Goal: Transaction & Acquisition: Purchase product/service

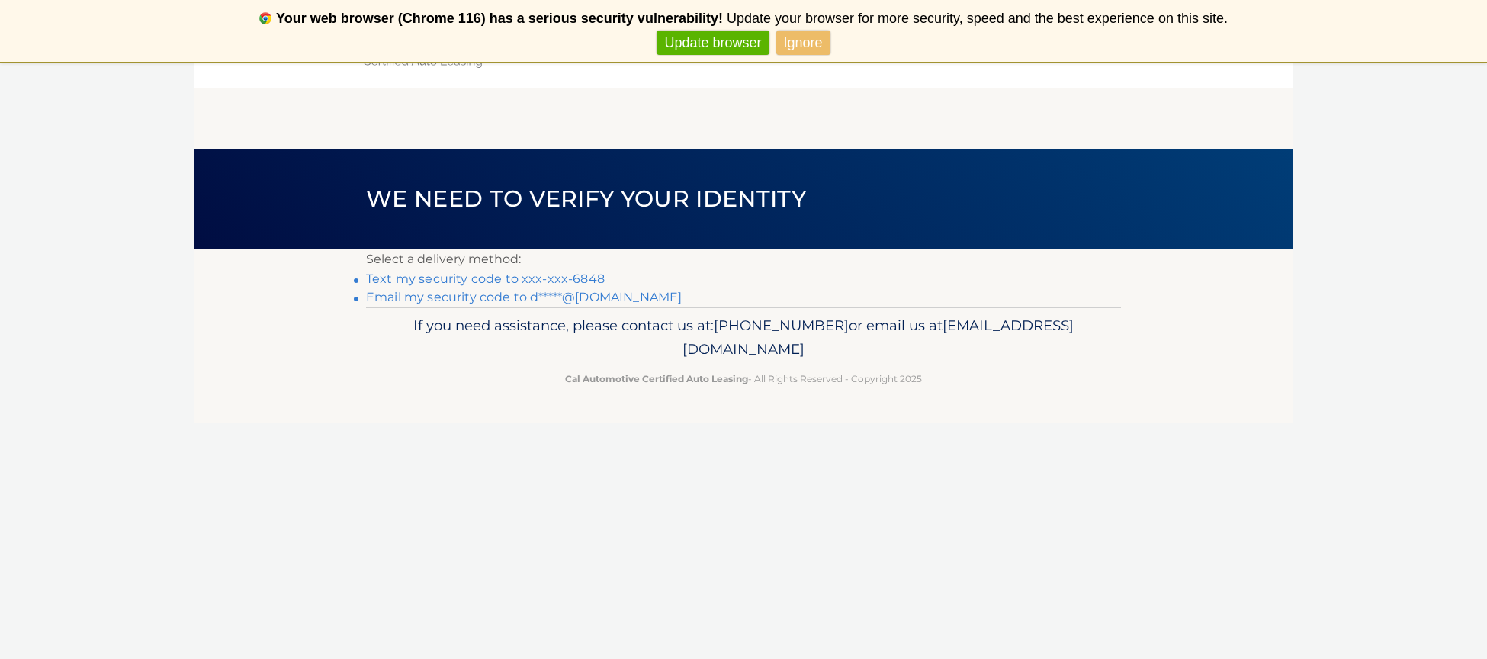
click at [487, 279] on link "Text my security code to xxx-xxx-6848" at bounding box center [485, 278] width 239 height 14
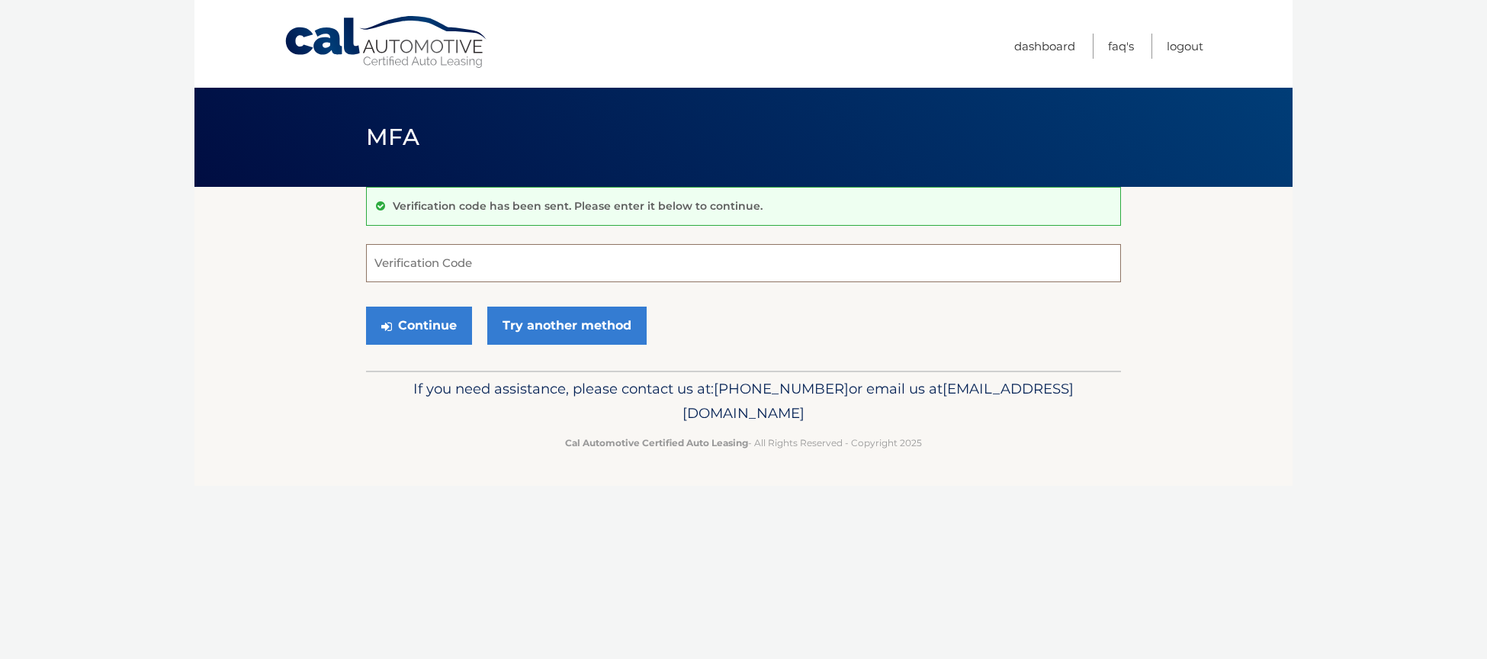
click at [519, 274] on input "Verification Code" at bounding box center [743, 263] width 755 height 38
type input "643266"
click at [453, 327] on button "Continue" at bounding box center [419, 326] width 106 height 38
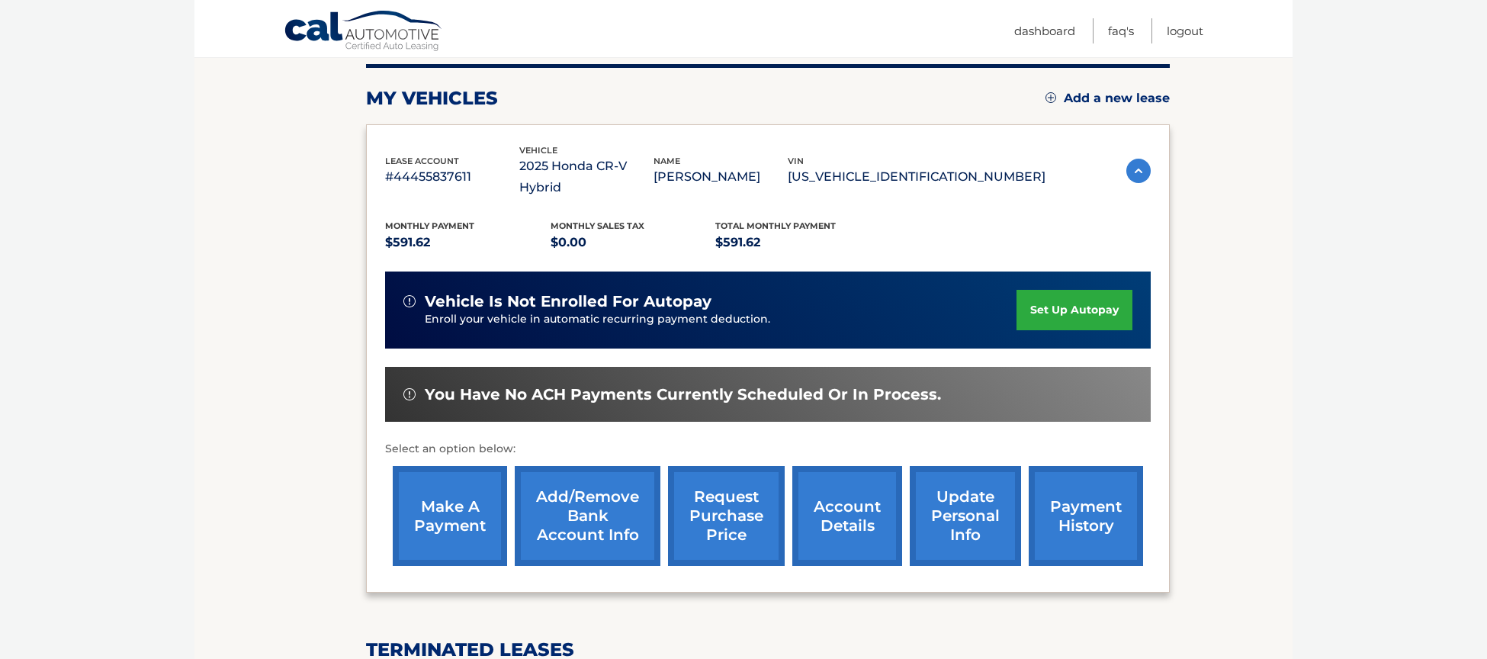
scroll to position [248, 0]
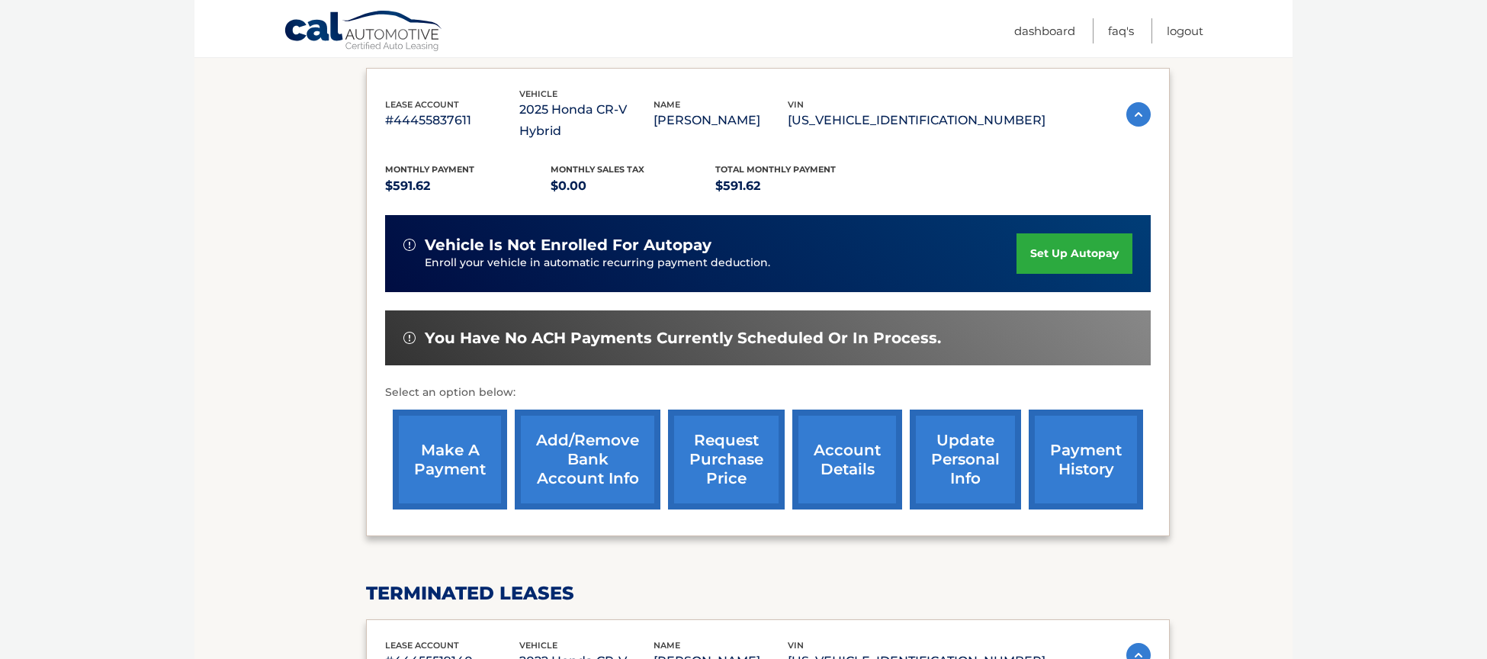
click at [462, 446] on link "make a payment" at bounding box center [450, 460] width 114 height 100
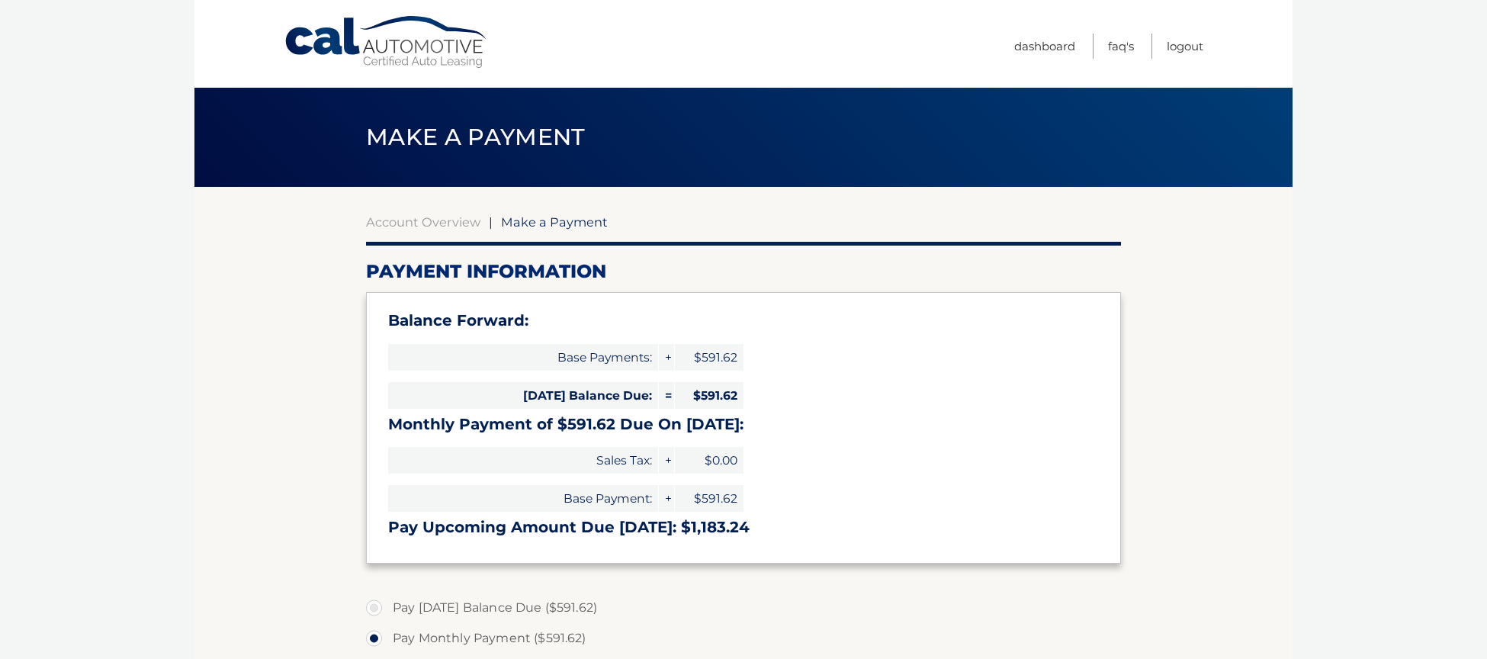
select select "MGQ2ZmYyMTgtNjFjYi00ZWFmLWIyODItMzY2YTgxZWRkNmYw"
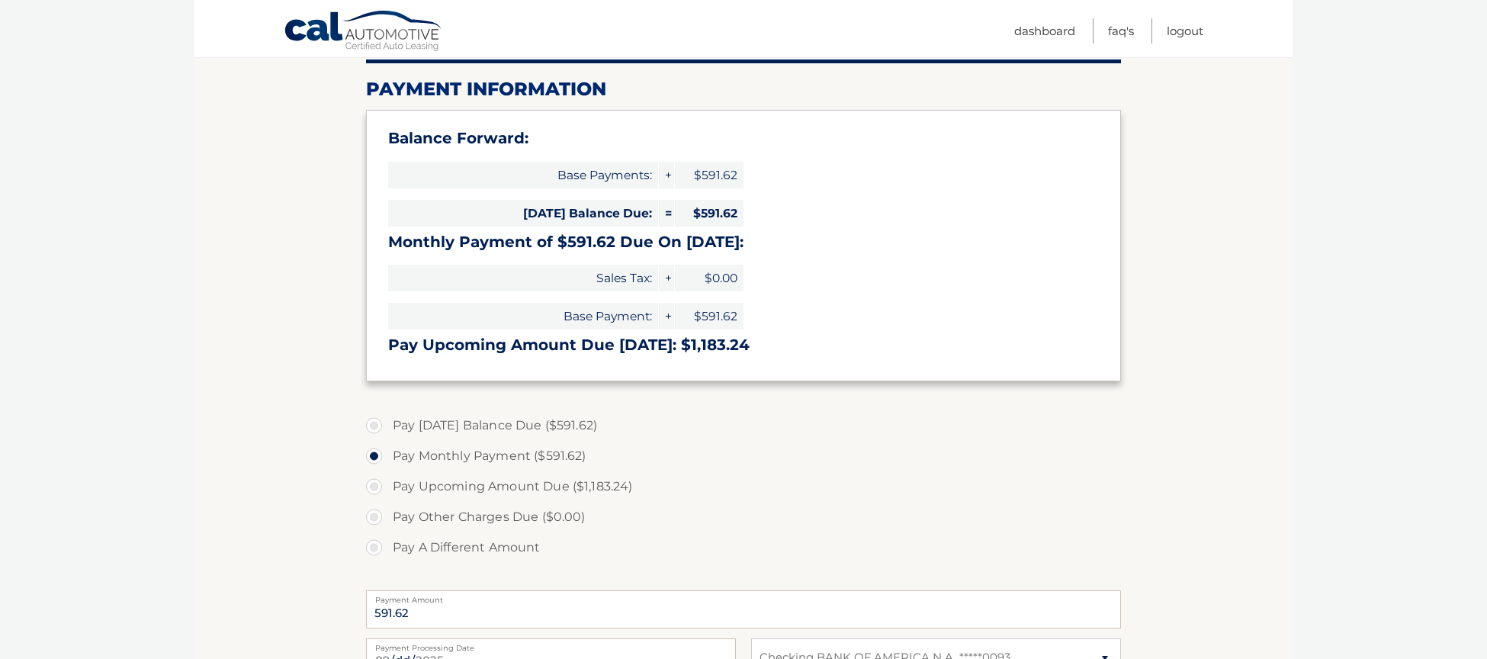
scroll to position [212, 0]
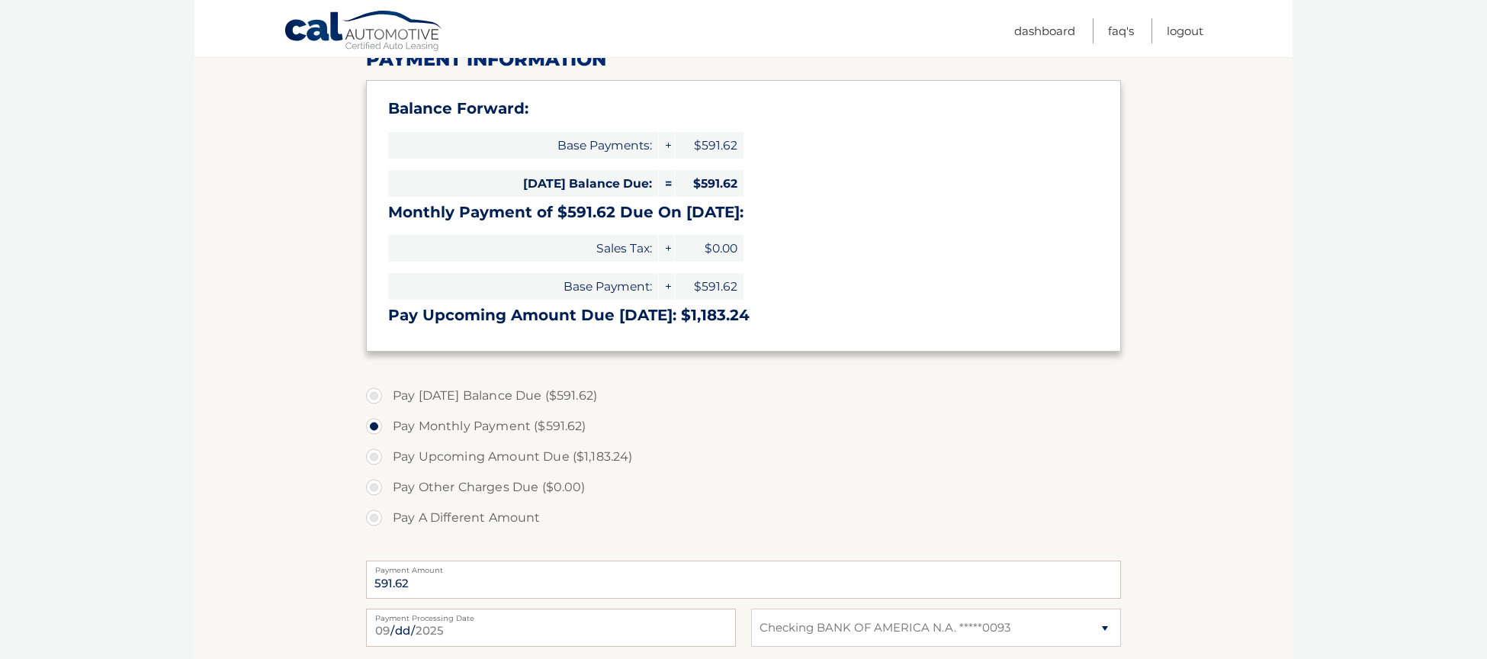
click at [375, 397] on label "Pay [DATE] Balance Due ($591.62)" at bounding box center [743, 396] width 755 height 31
click at [375, 397] on input "Pay [DATE] Balance Due ($591.62)" at bounding box center [379, 393] width 15 height 24
radio input "true"
click at [376, 428] on label "Pay Monthly Payment ($591.62)" at bounding box center [743, 426] width 755 height 31
click at [376, 428] on input "Pay Monthly Payment ($591.62)" at bounding box center [379, 423] width 15 height 24
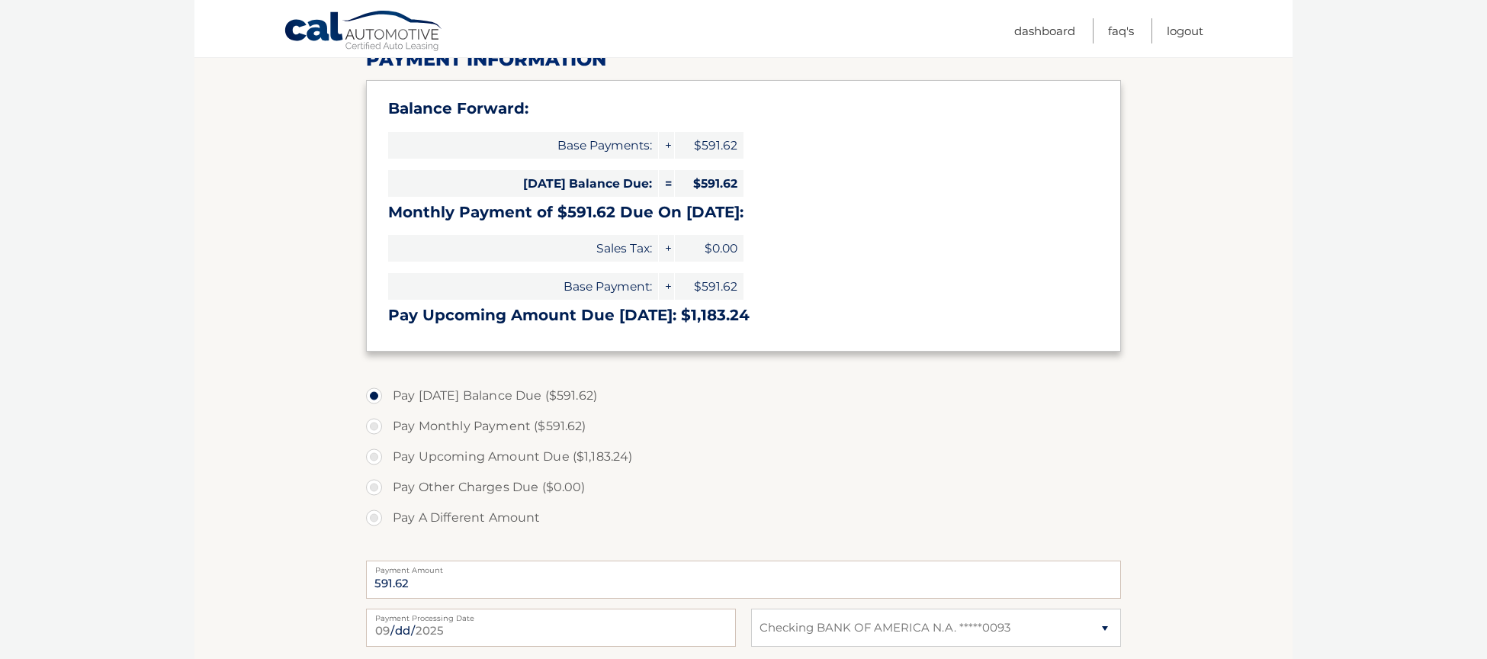
radio input "true"
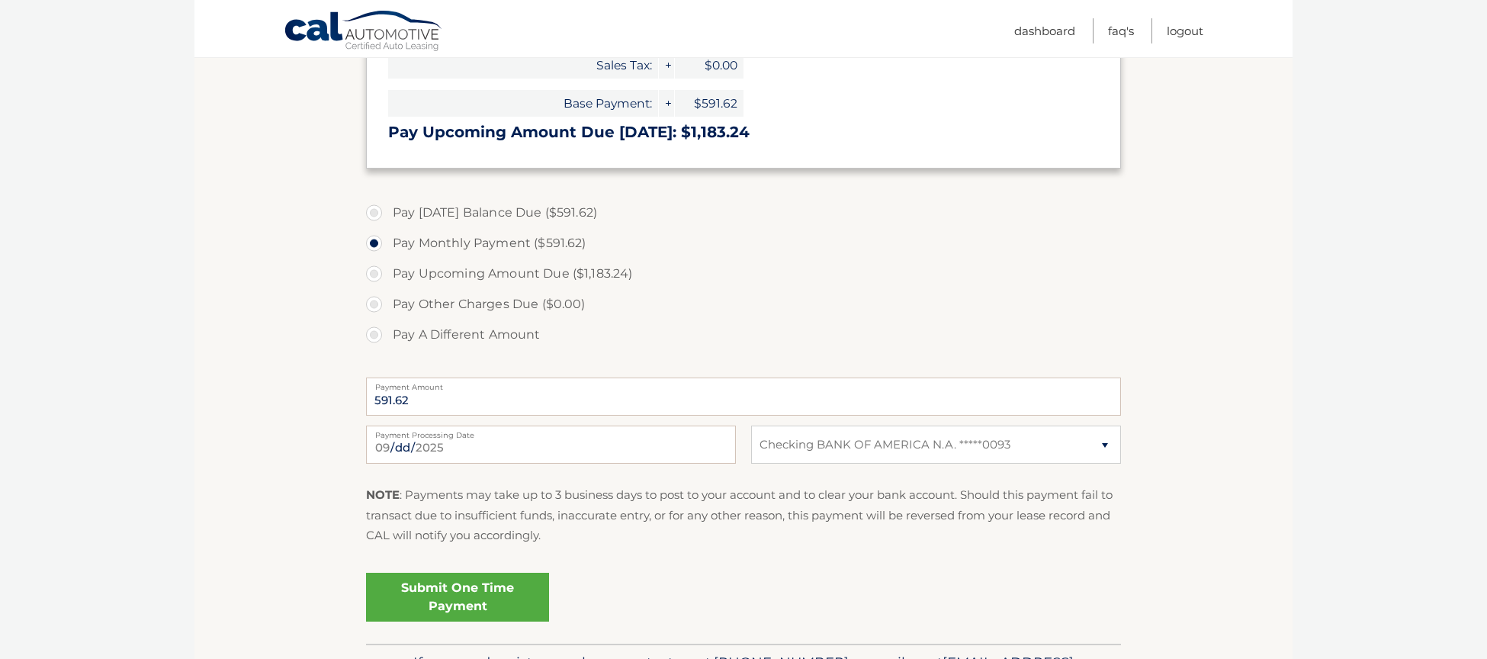
scroll to position [455, 0]
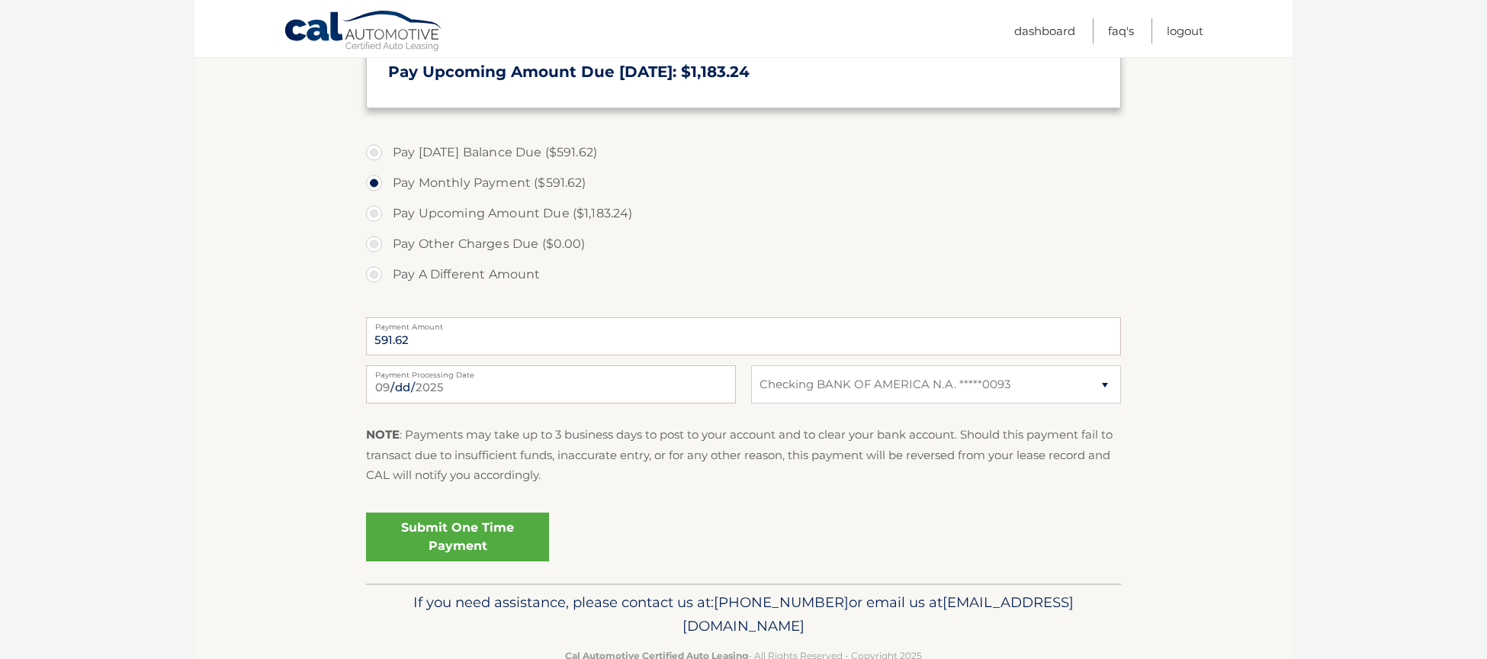
click at [480, 532] on link "Submit One Time Payment" at bounding box center [457, 536] width 183 height 49
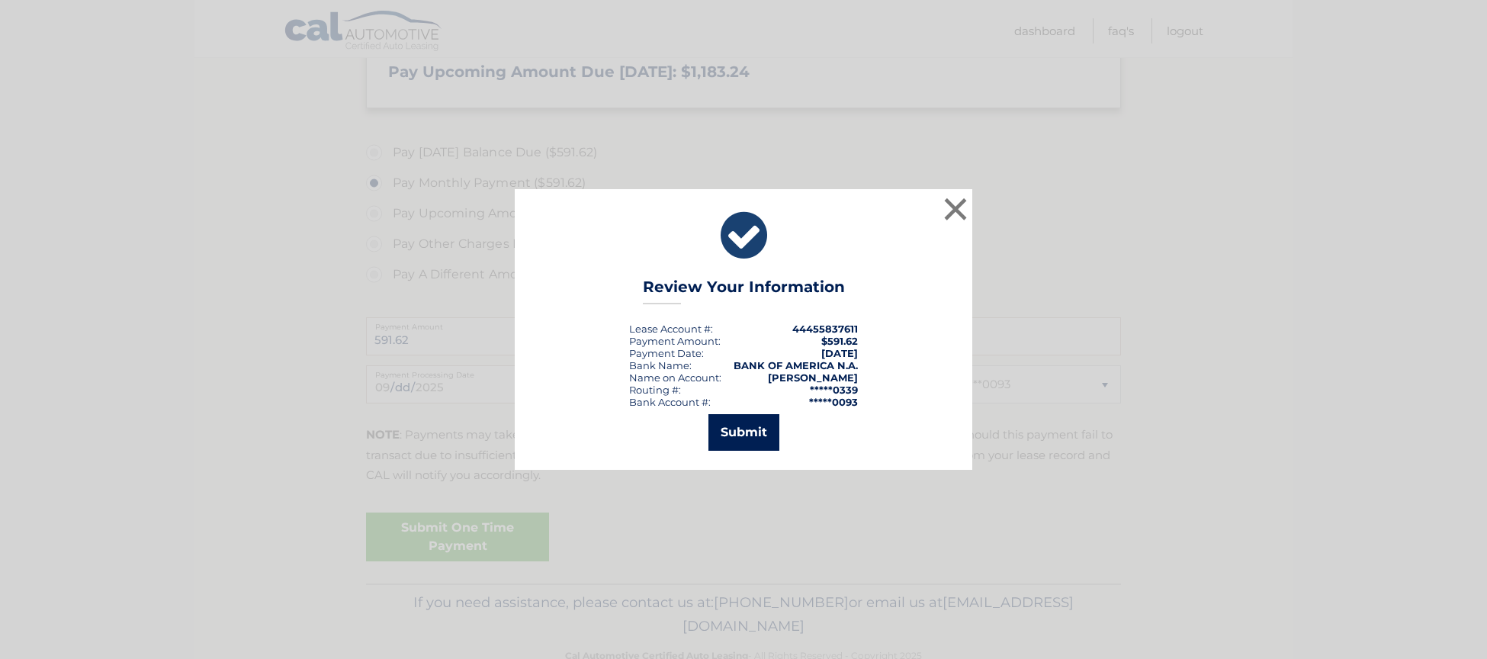
click at [744, 435] on button "Submit" at bounding box center [743, 432] width 71 height 37
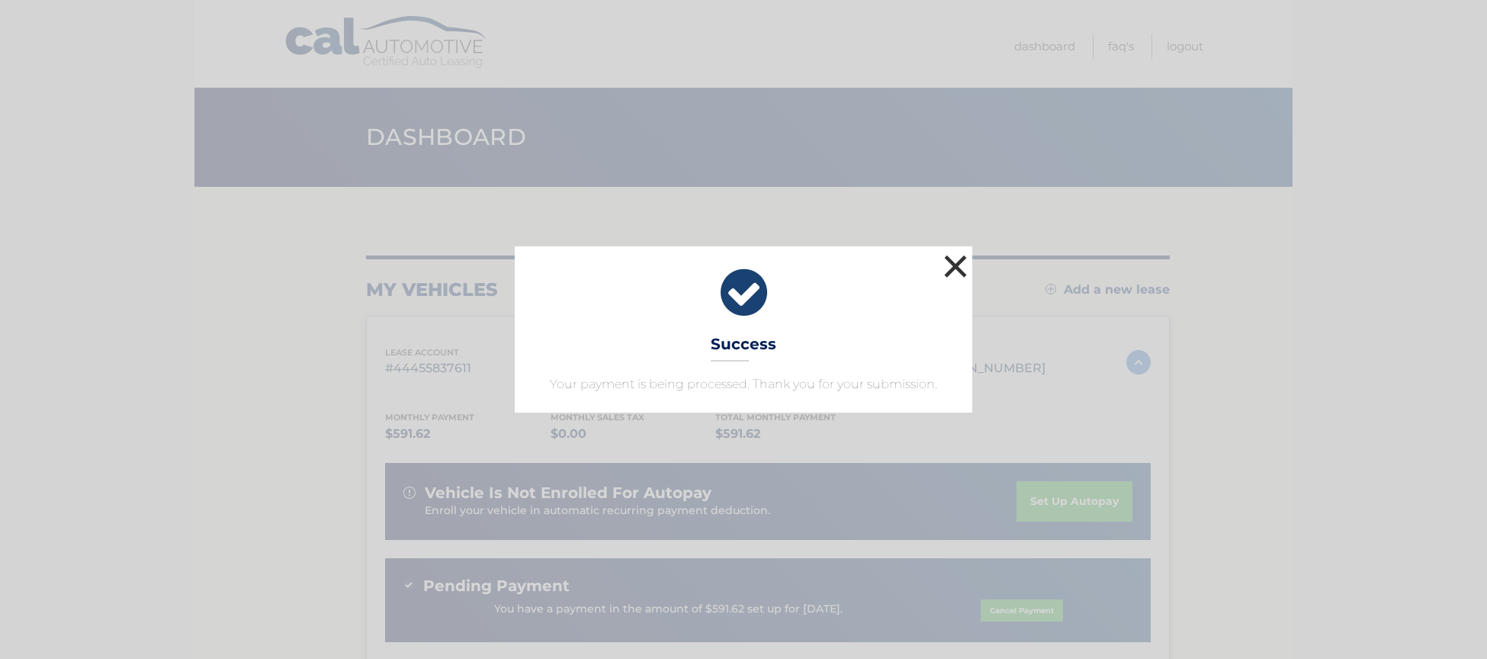
click at [959, 268] on button "×" at bounding box center [955, 266] width 31 height 31
